Goal: Find specific page/section: Find specific page/section

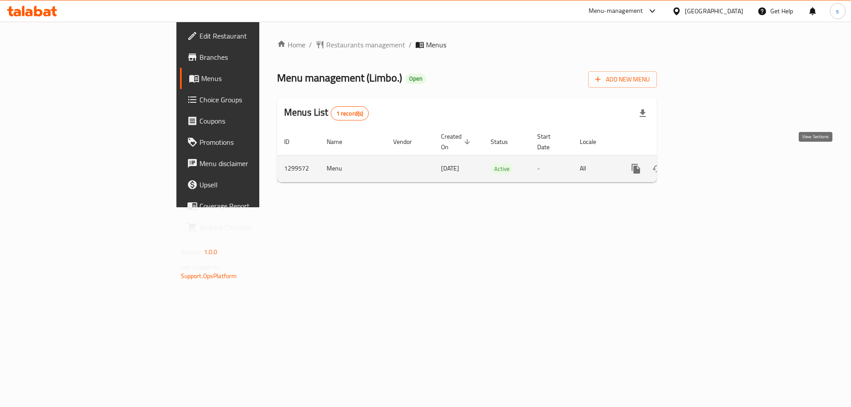
click at [705, 163] on icon "enhanced table" at bounding box center [699, 168] width 11 height 11
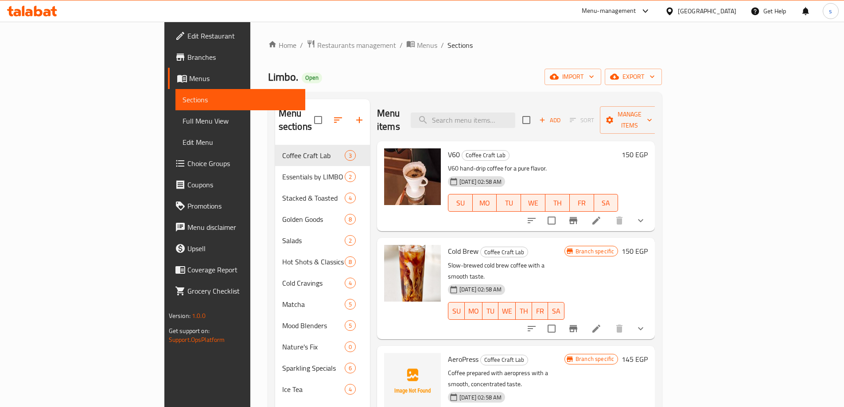
click at [168, 157] on link "Choice Groups" at bounding box center [236, 163] width 137 height 21
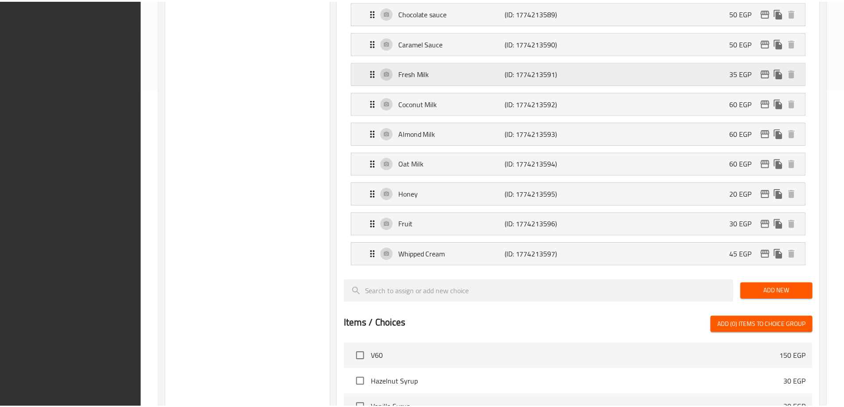
scroll to position [592, 0]
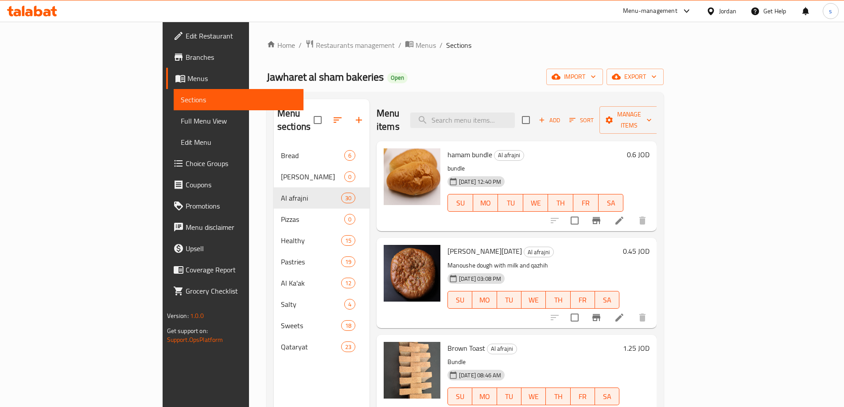
scroll to position [2304, 0]
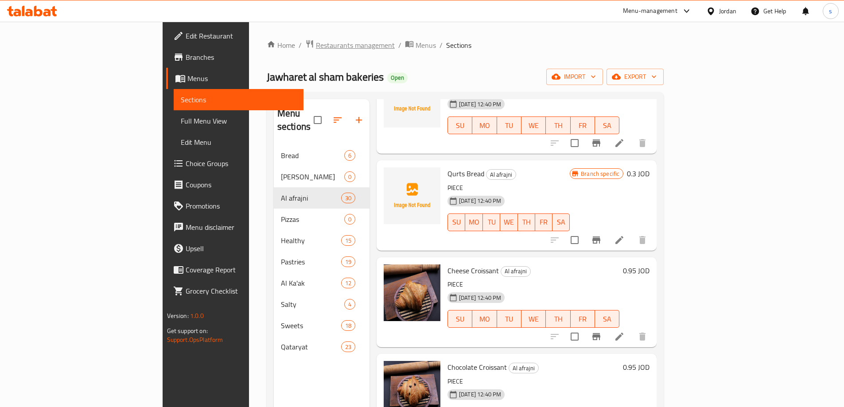
click at [316, 45] on span "Restaurants management" at bounding box center [355, 45] width 79 height 11
